Goal: Use online tool/utility

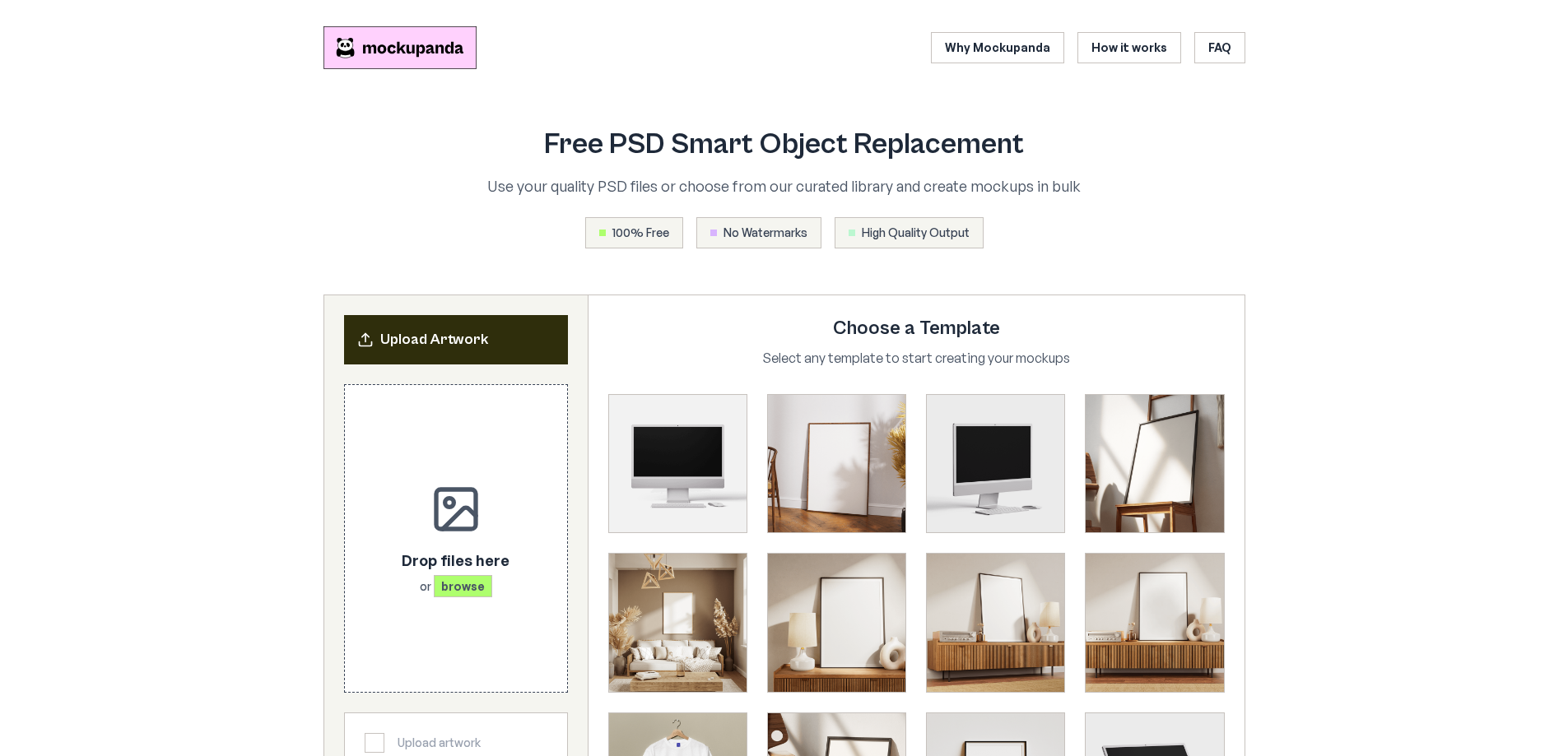
click at [475, 343] on h2 "Upload Artwork" at bounding box center [455, 340] width 198 height 23
click at [368, 337] on icon at bounding box center [364, 336] width 7 height 3
click at [433, 554] on p "Drop files here" at bounding box center [455, 559] width 108 height 23
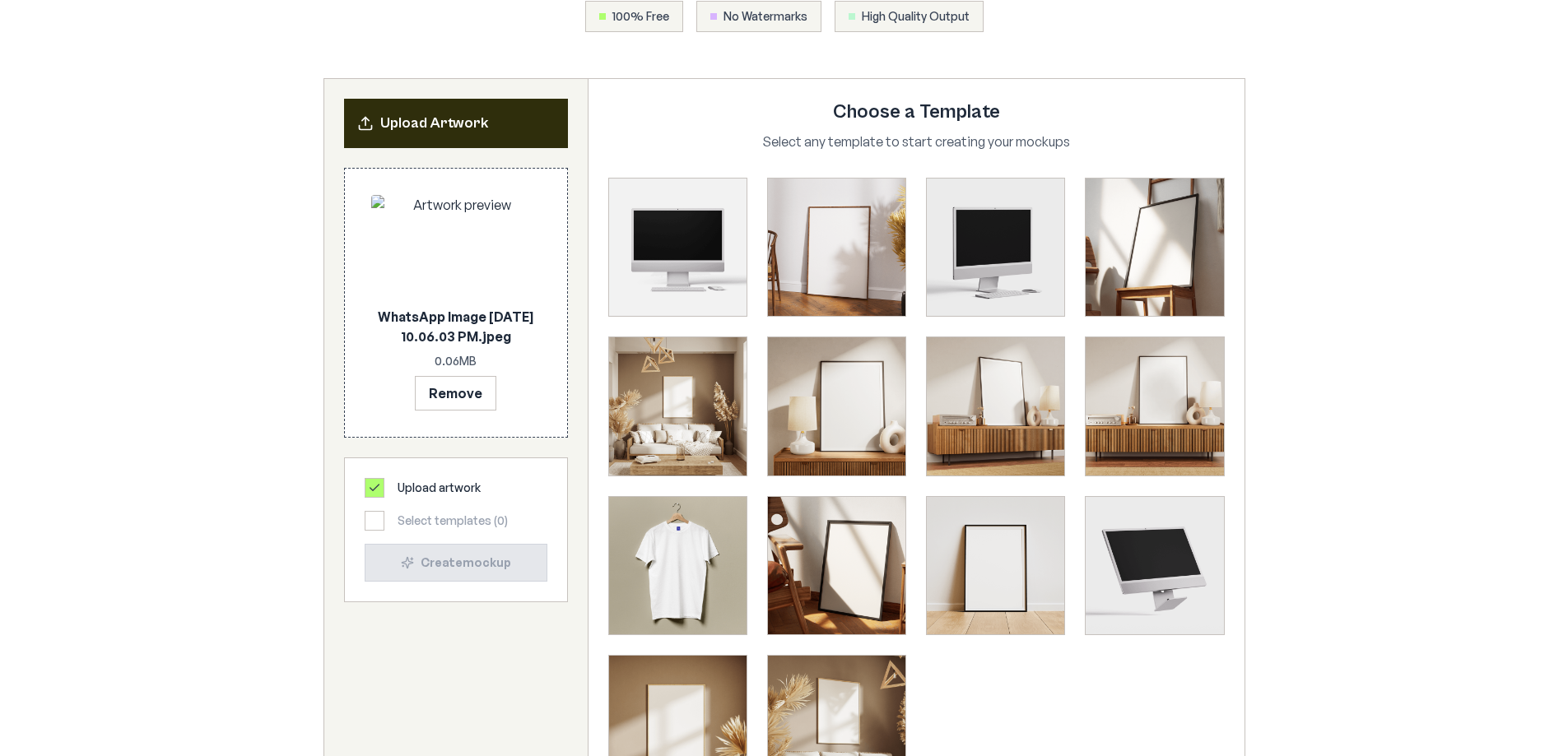
scroll to position [247, 0]
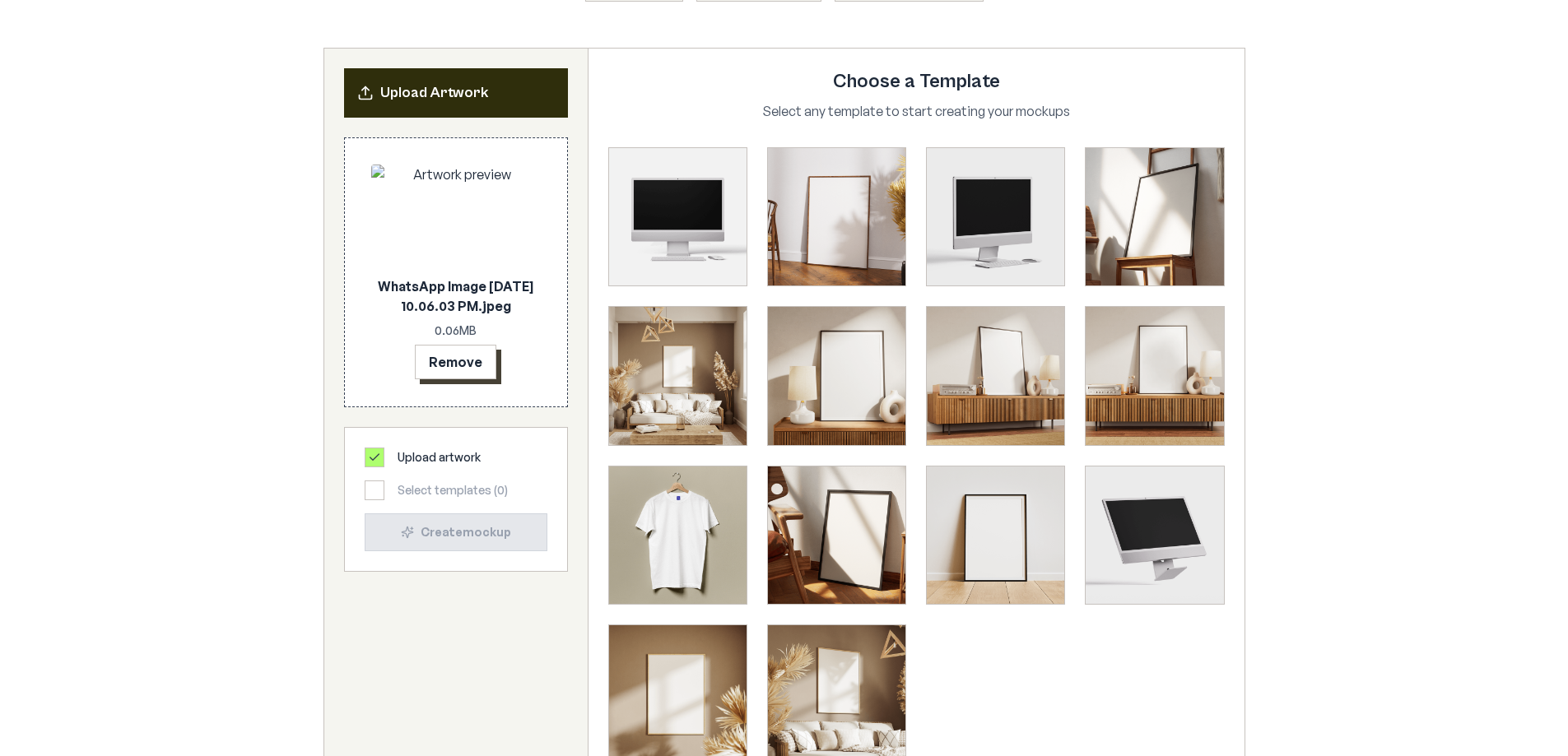
click at [457, 363] on button "Remove" at bounding box center [455, 362] width 82 height 34
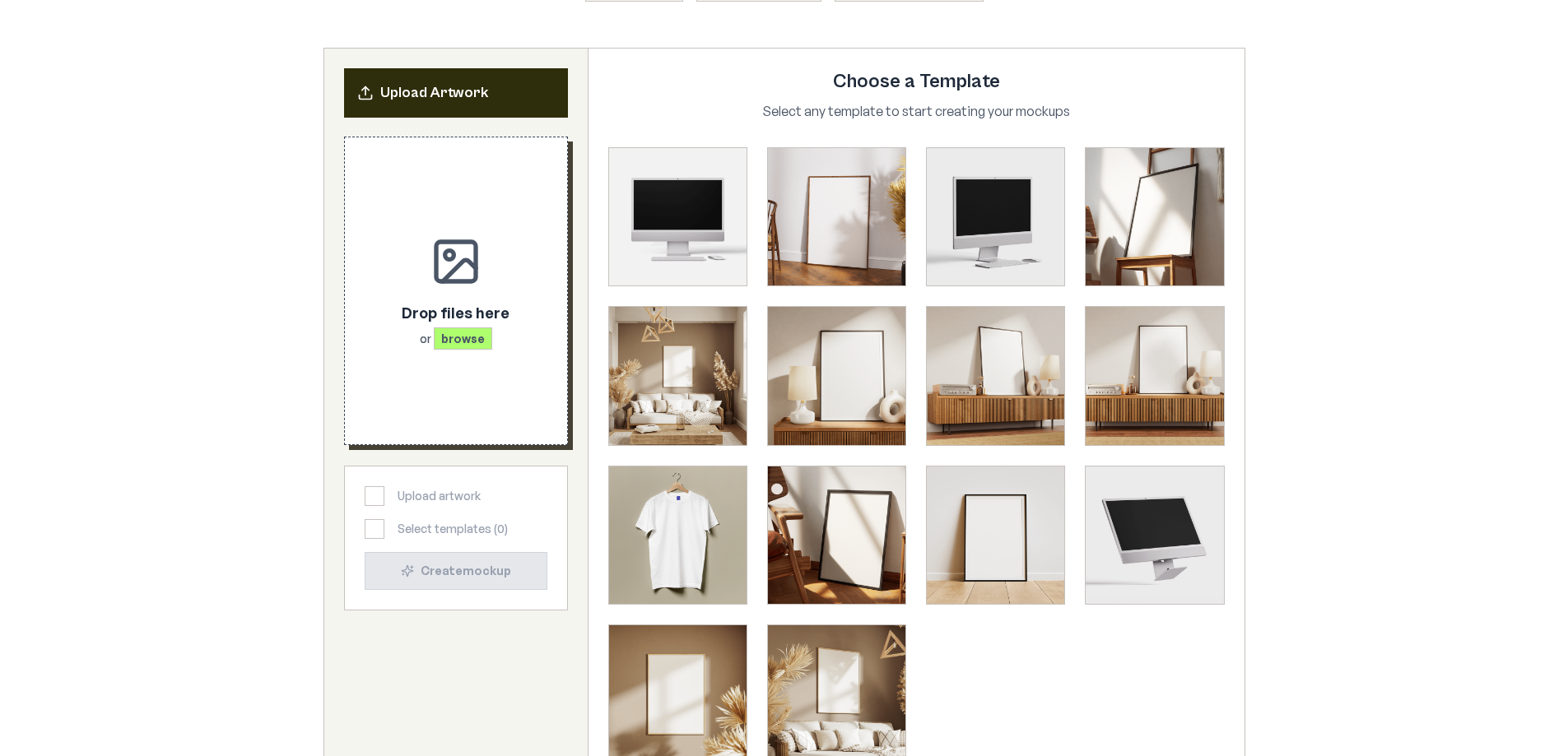
click at [464, 333] on span "browse" at bounding box center [463, 338] width 58 height 23
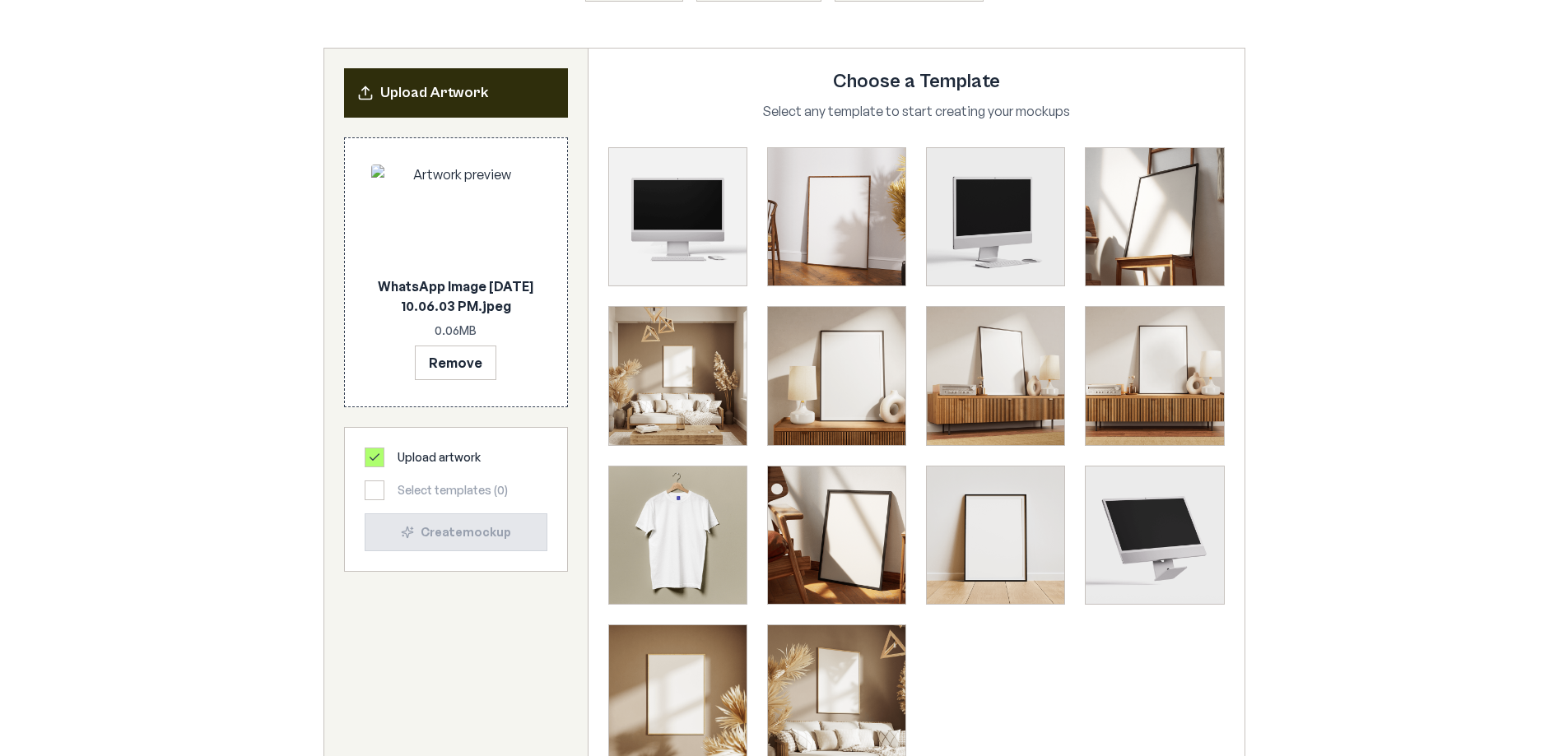
click at [375, 492] on div at bounding box center [374, 490] width 20 height 20
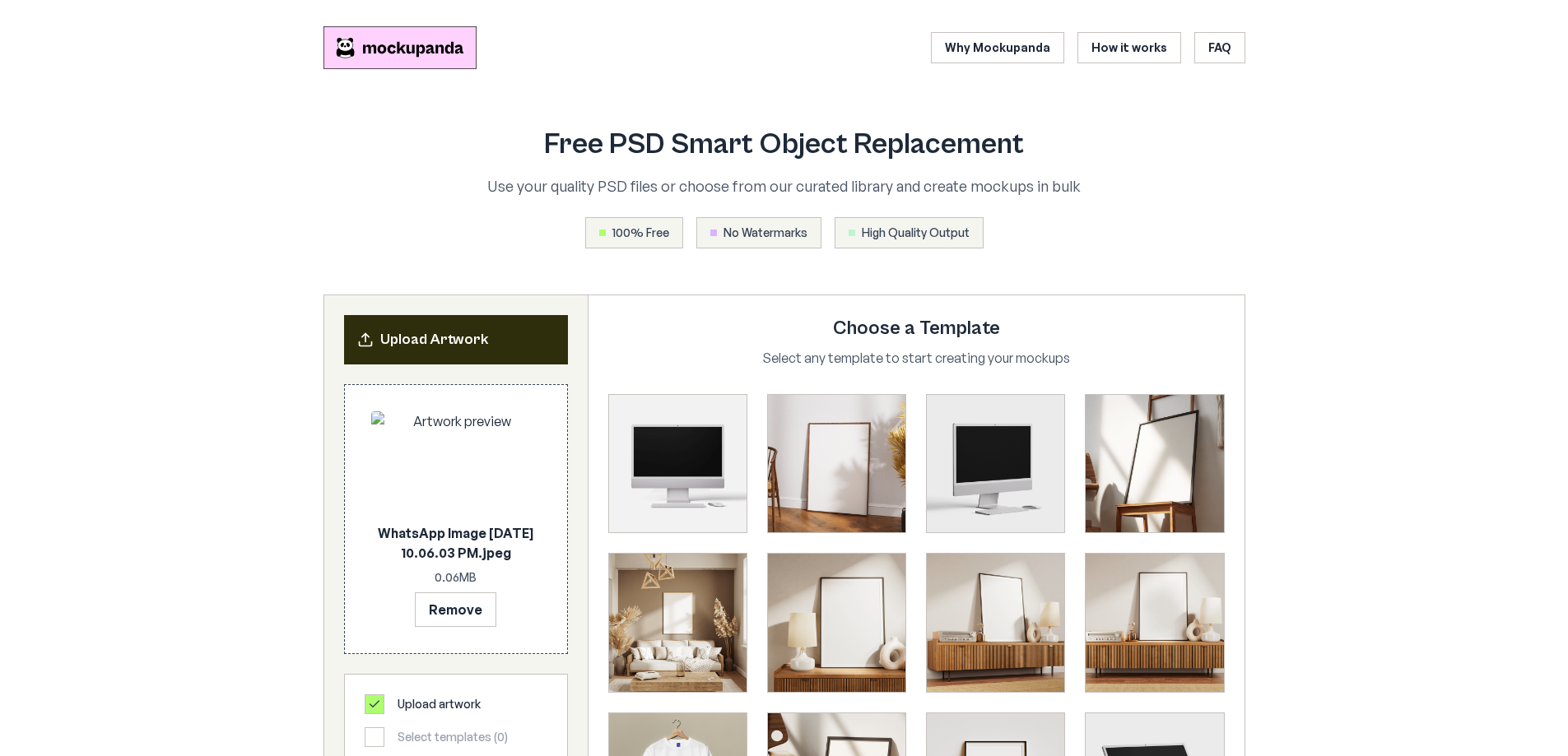
click at [623, 231] on span "100% Free" at bounding box center [641, 233] width 57 height 17
click at [470, 481] on img at bounding box center [455, 463] width 169 height 105
click at [435, 465] on img at bounding box center [455, 463] width 169 height 105
click at [388, 525] on p "WhatsApp Image [DATE] 10.06.03 PM.jpeg" at bounding box center [455, 543] width 169 height 39
click at [416, 541] on p "WhatsApp Image [DATE] 10.06.03 PM.jpeg" at bounding box center [455, 543] width 169 height 39
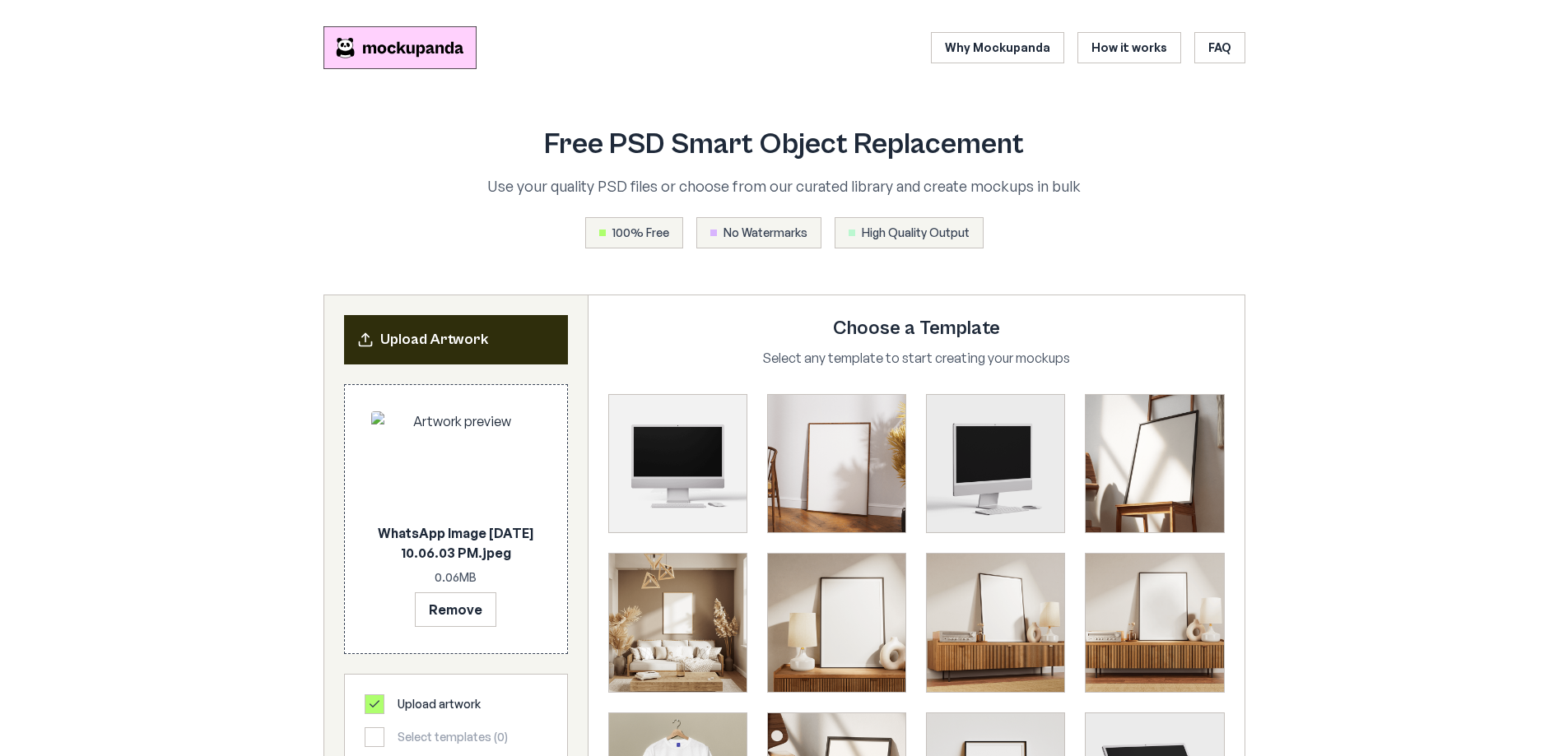
click at [499, 557] on p "WhatsApp Image [DATE] 10.06.03 PM.jpeg" at bounding box center [455, 543] width 169 height 39
click at [535, 538] on p "WhatsApp Image [DATE] 10.06.03 PM.jpeg" at bounding box center [455, 543] width 169 height 39
click at [969, 243] on div "High Quality Output" at bounding box center [909, 233] width 149 height 32
click at [931, 229] on span "High Quality Output" at bounding box center [915, 233] width 108 height 17
click at [813, 239] on div "No Watermarks" at bounding box center [759, 233] width 125 height 32
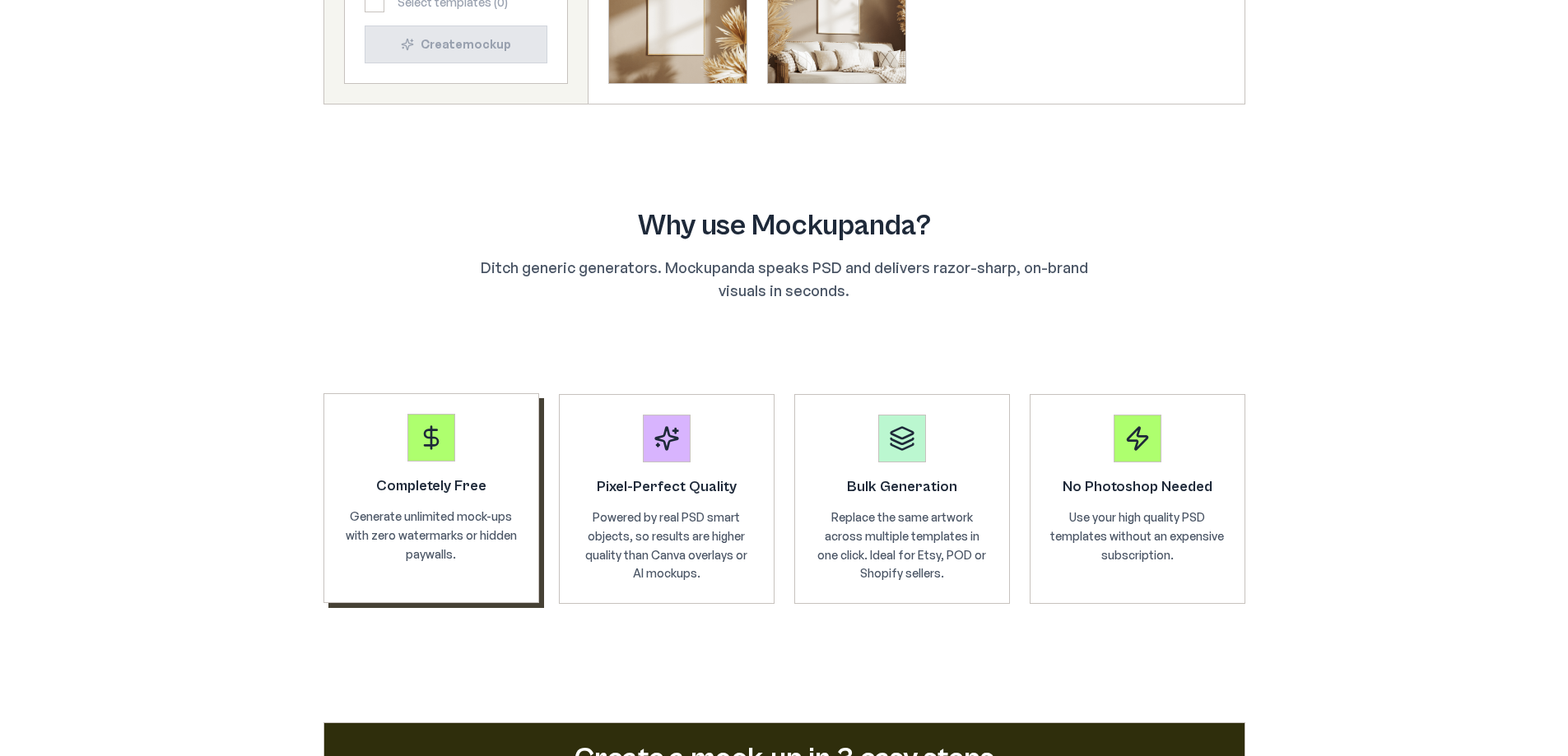
scroll to position [987, 0]
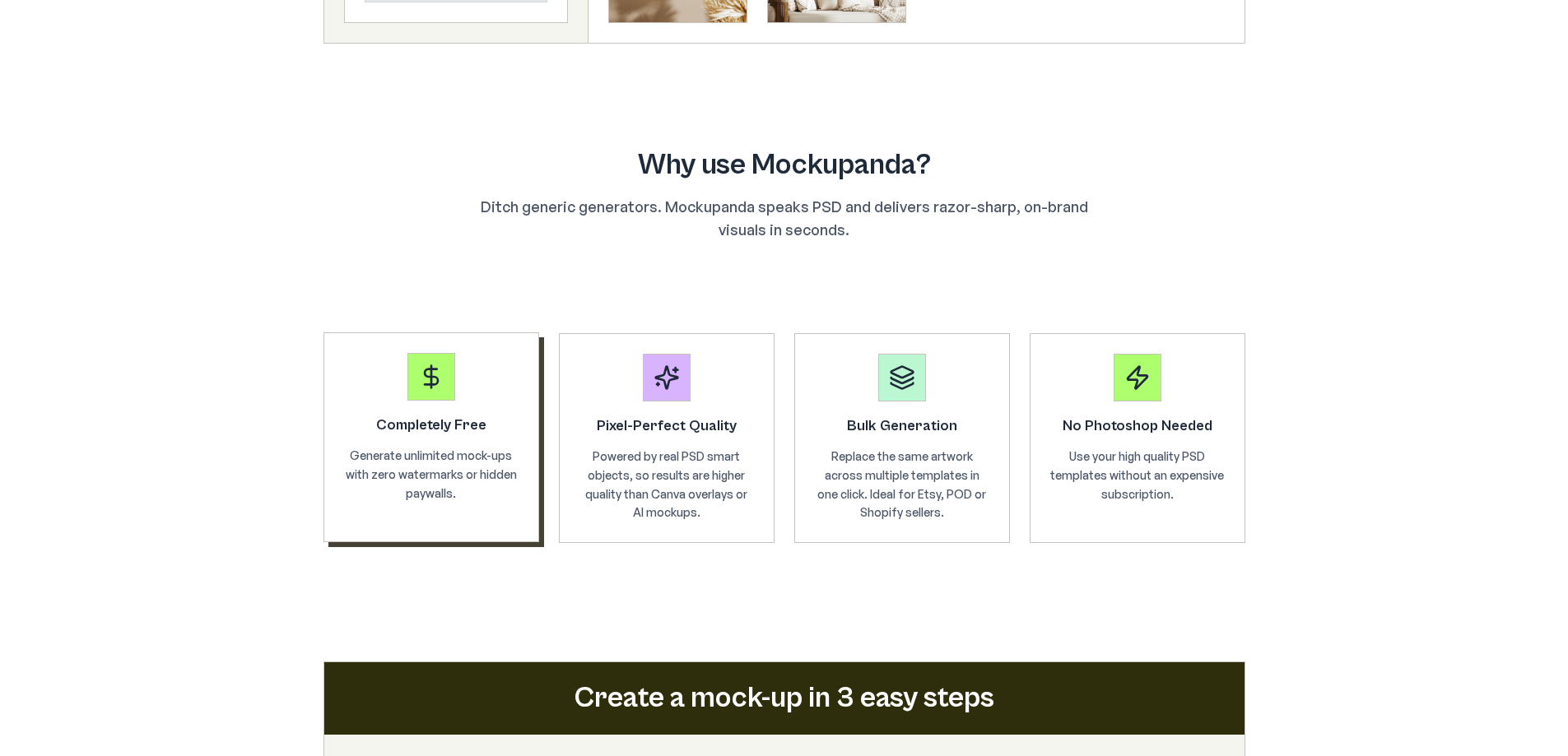
click at [430, 472] on p "Generate unlimited mock-ups with zero watermarks or hidden paywalls." at bounding box center [431, 474] width 174 height 56
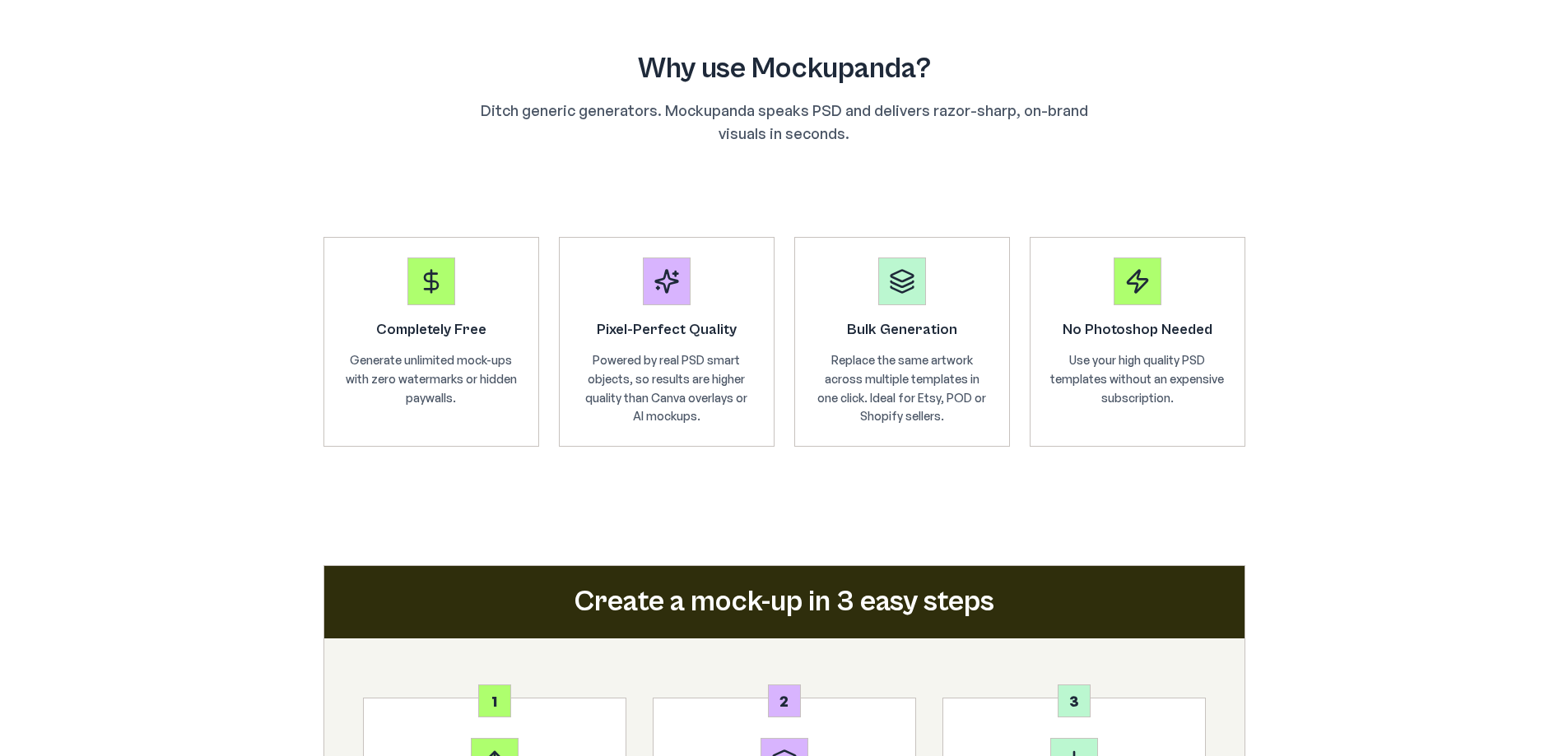
scroll to position [1234, 0]
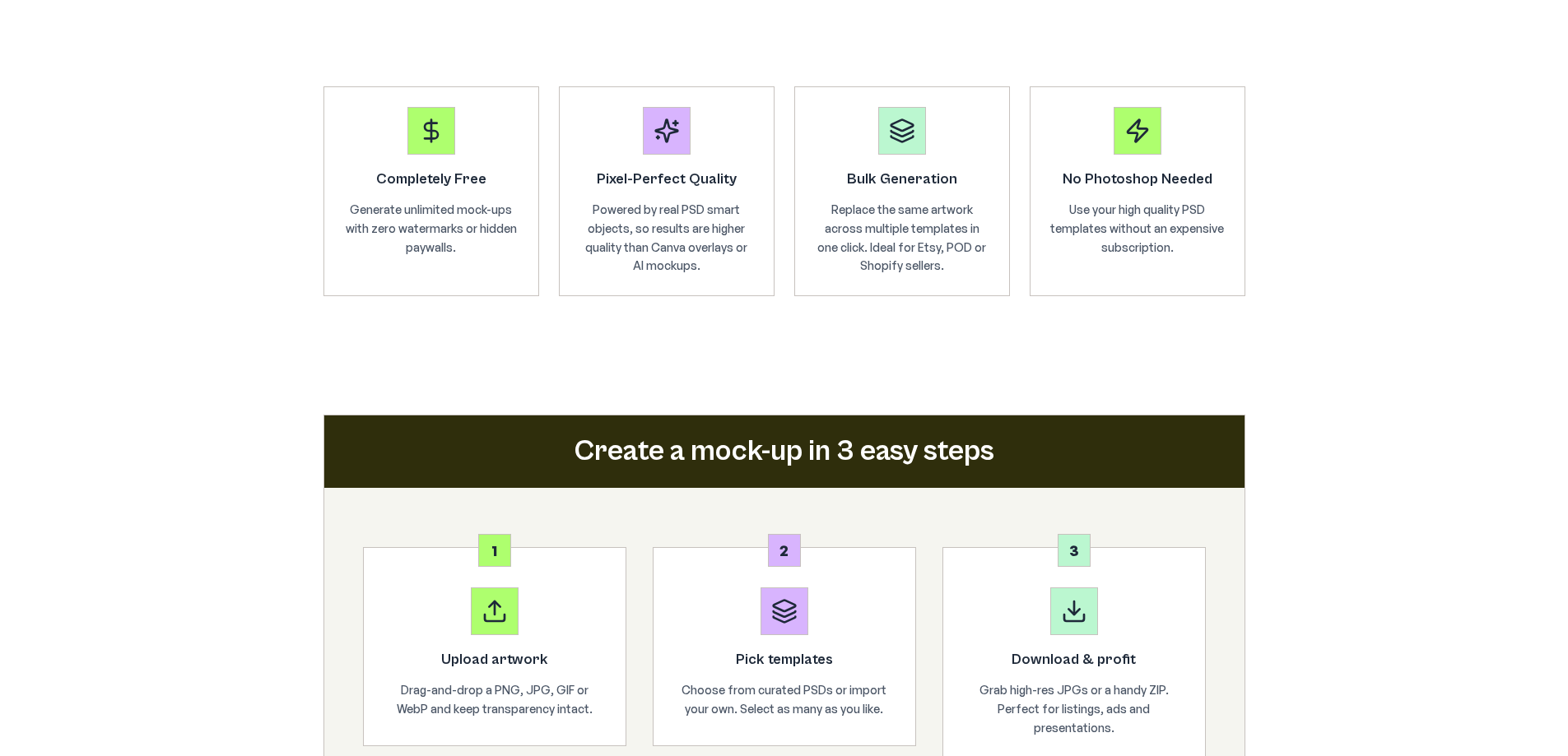
click at [750, 449] on h2 "Create a mock-up in 3 easy steps" at bounding box center [785, 451] width 881 height 33
click at [618, 425] on div "Create a mock-up in 3 easy steps" at bounding box center [784, 451] width 920 height 73
click at [855, 489] on section "Create a mock-up in 3 easy steps 1 Upload artwork Drag-and-drop a PNG, JPG, GIF…" at bounding box center [784, 599] width 922 height 370
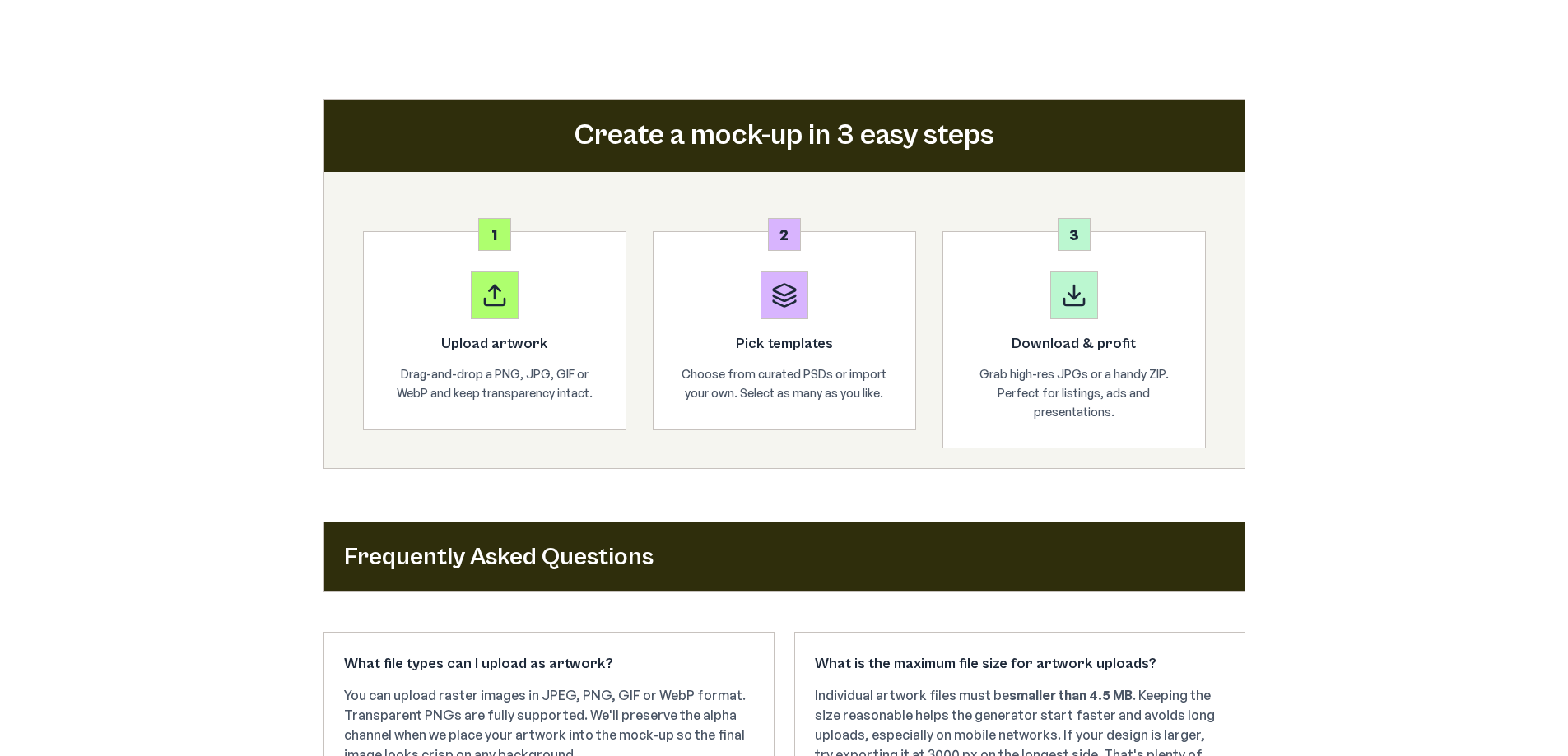
scroll to position [1563, 0]
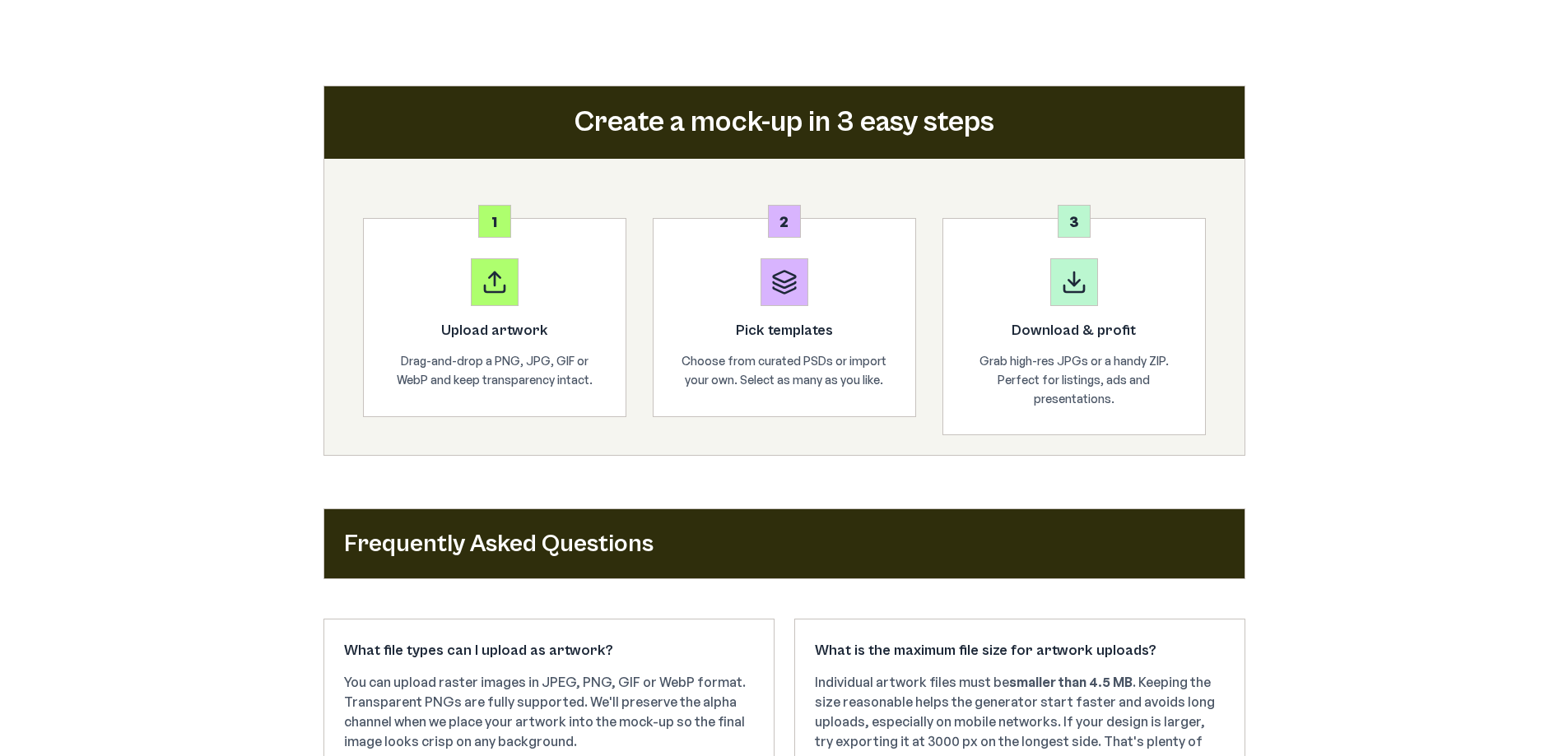
click at [514, 418] on li "1 Upload artwork Drag-and-drop a PNG, JPG, GIF or WebP and keep transparency in…" at bounding box center [495, 327] width 264 height 218
click at [485, 404] on div "Upload artwork Drag-and-drop a PNG, JPG, GIF or WebP and keep transparency inta…" at bounding box center [495, 317] width 264 height 199
click at [523, 523] on div "Frequently Asked Questions" at bounding box center [784, 543] width 922 height 71
click at [520, 353] on p "Drag-and-drop a PNG, JPG, GIF or WebP and keep transparency intact." at bounding box center [495, 369] width 209 height 38
click at [500, 288] on icon at bounding box center [495, 282] width 27 height 27
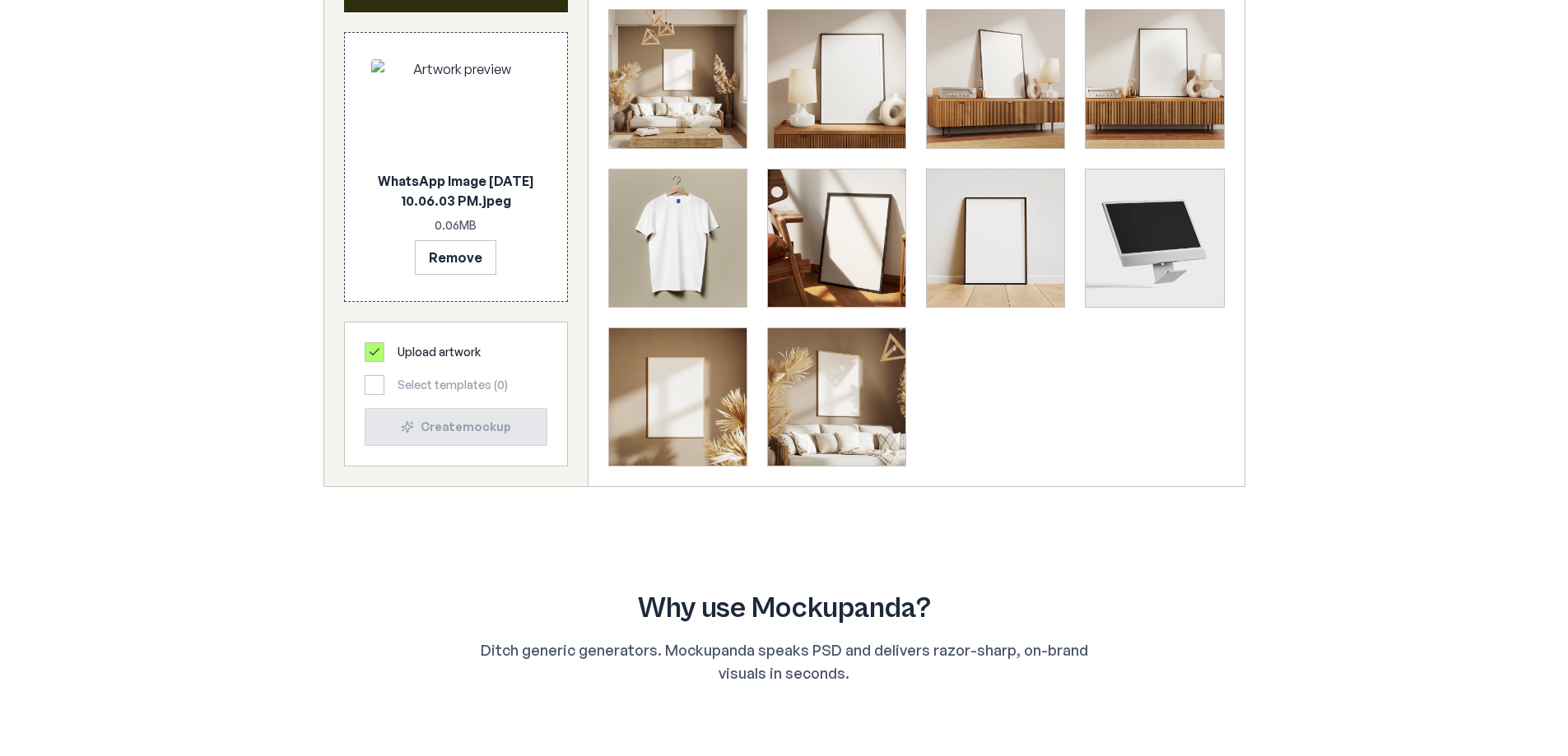
scroll to position [493, 0]
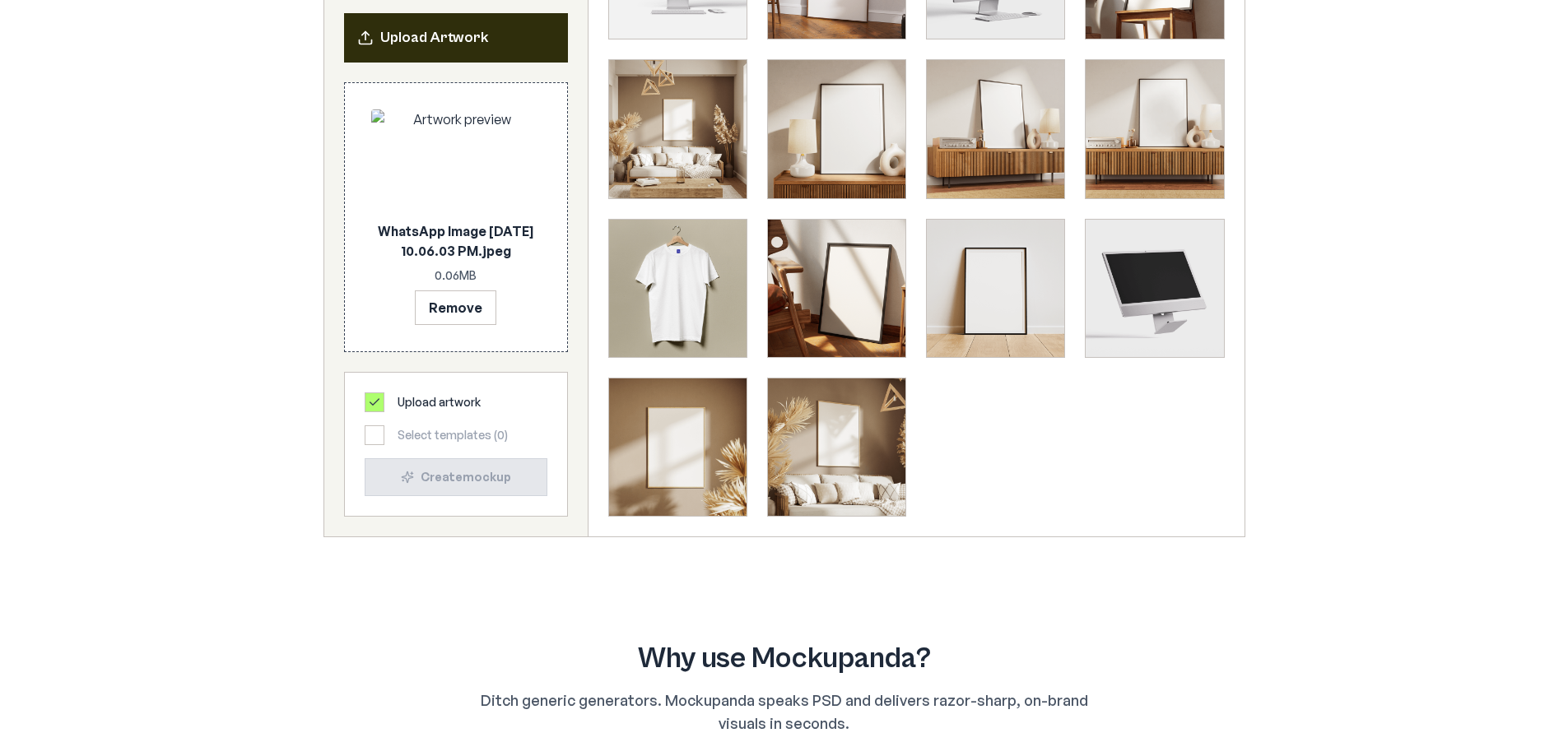
click at [472, 263] on div "WhatsApp Image [DATE] 10.06.03 PM.jpeg 0.06 MB Remove" at bounding box center [455, 217] width 169 height 216
click at [485, 243] on p "WhatsApp Image [DATE] 10.06.03 PM.jpeg" at bounding box center [455, 240] width 169 height 39
click at [485, 242] on p "WhatsApp Image [DATE] 10.06.03 PM.jpeg" at bounding box center [455, 240] width 169 height 39
click at [383, 407] on div at bounding box center [374, 403] width 20 height 20
click at [379, 402] on icon at bounding box center [374, 403] width 13 height 13
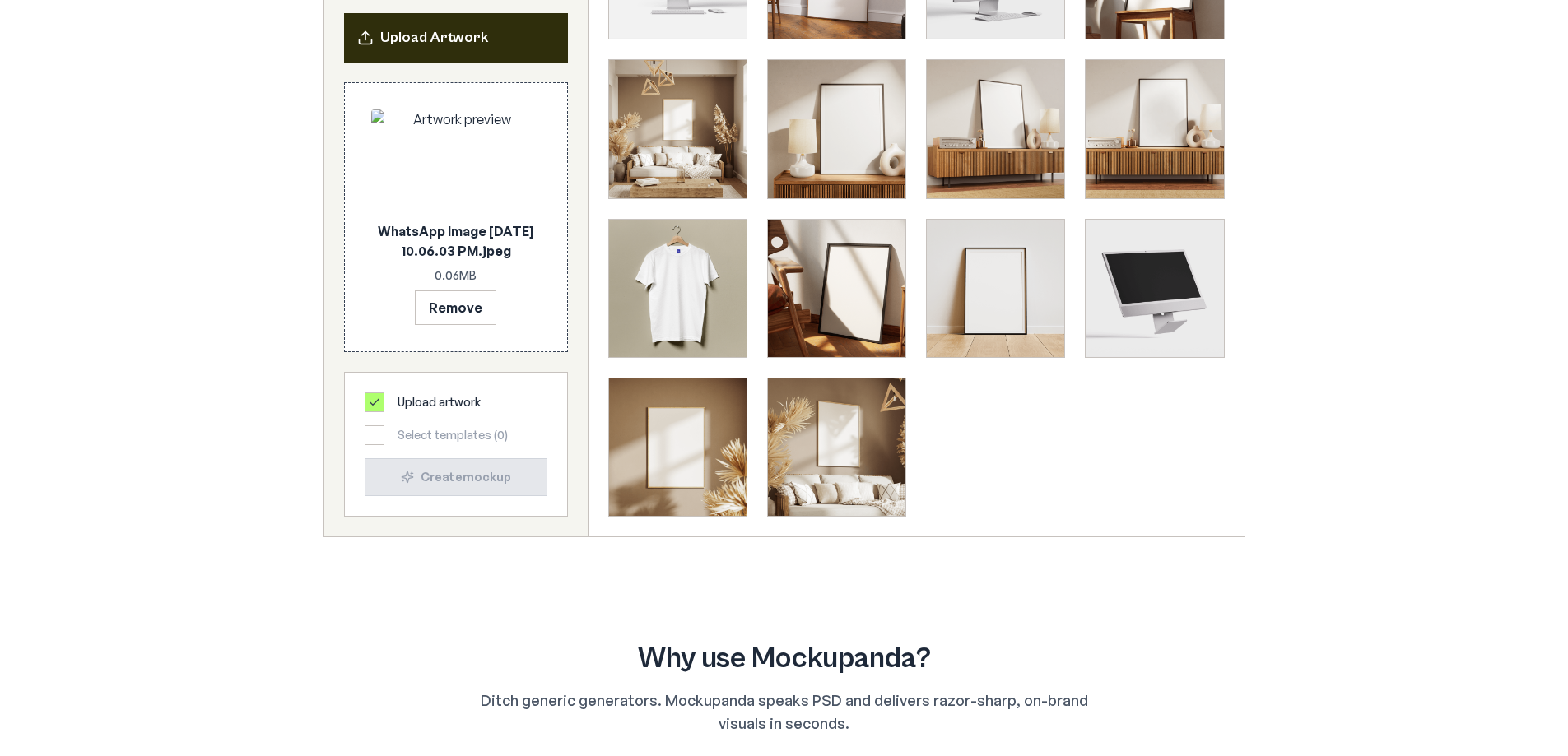
click at [375, 447] on div "Upload artwork Select templates ( 0 ) Create mockup" at bounding box center [455, 444] width 183 height 103
click at [494, 496] on div "Upload artwork Select templates ( 0 ) Create mockup" at bounding box center [456, 444] width 224 height 145
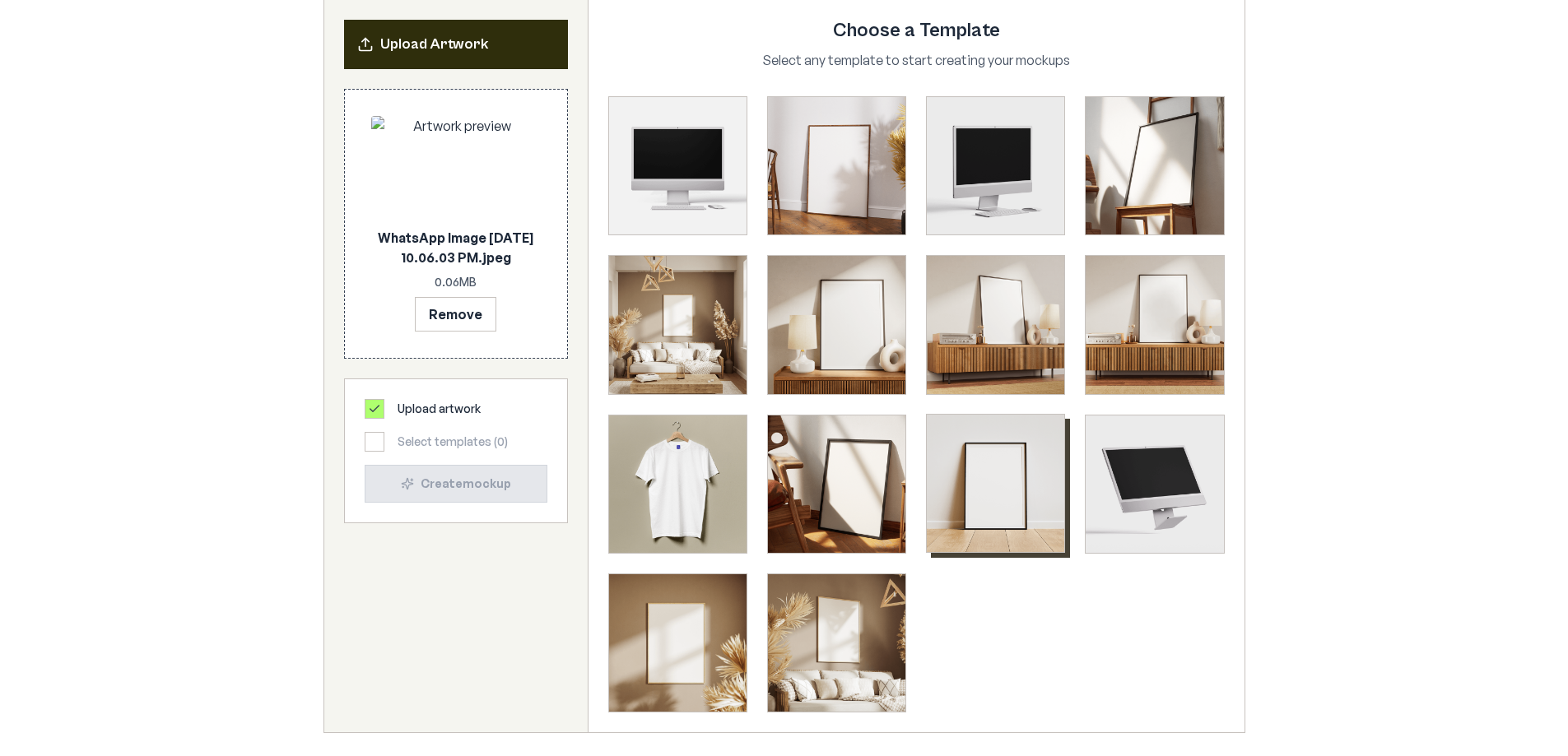
scroll to position [329, 0]
